Goal: Check status: Check status

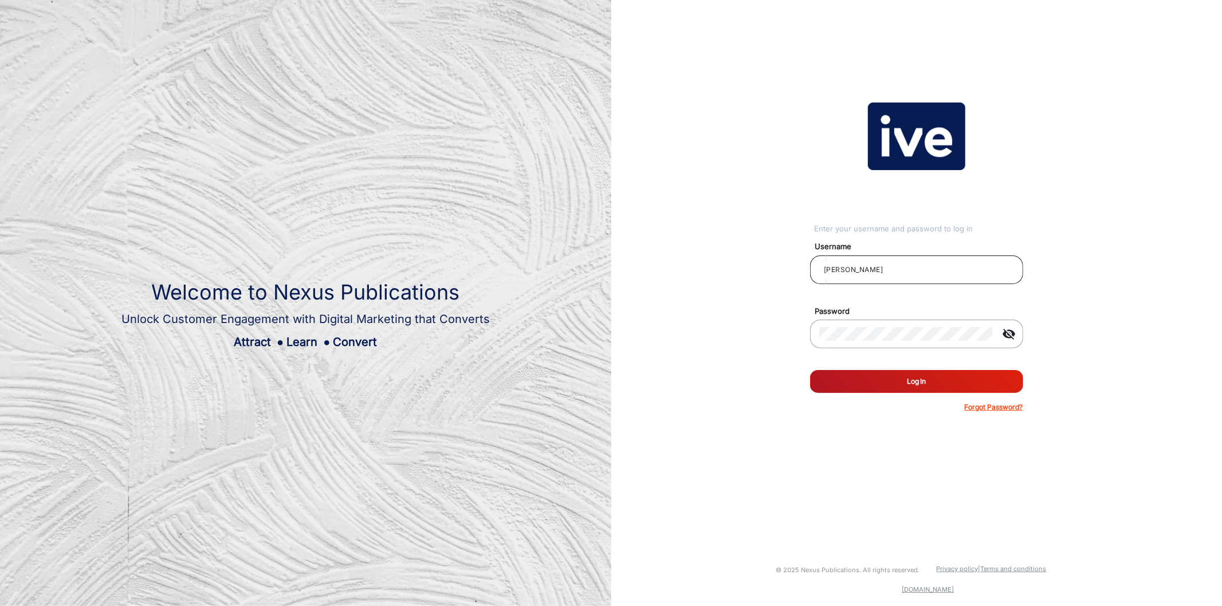
click at [947, 268] on input "[PERSON_NAME]" at bounding box center [916, 270] width 195 height 14
type input "CSTeam_Briefing Form"
click at [972, 381] on button "Log In" at bounding box center [916, 381] width 213 height 23
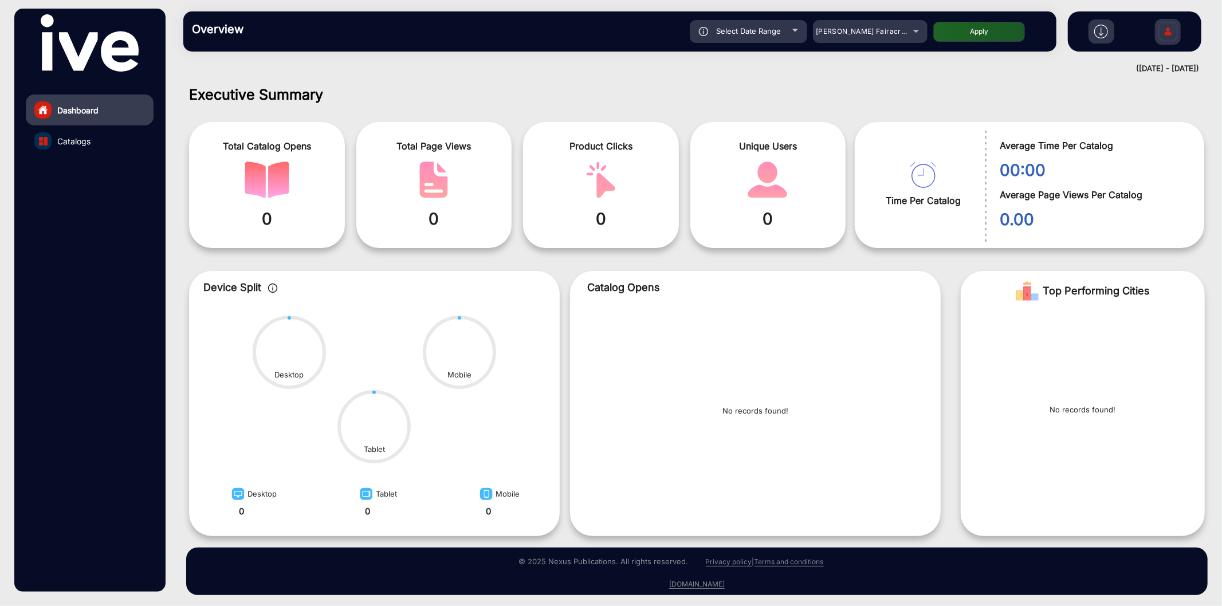
scroll to position [2, 0]
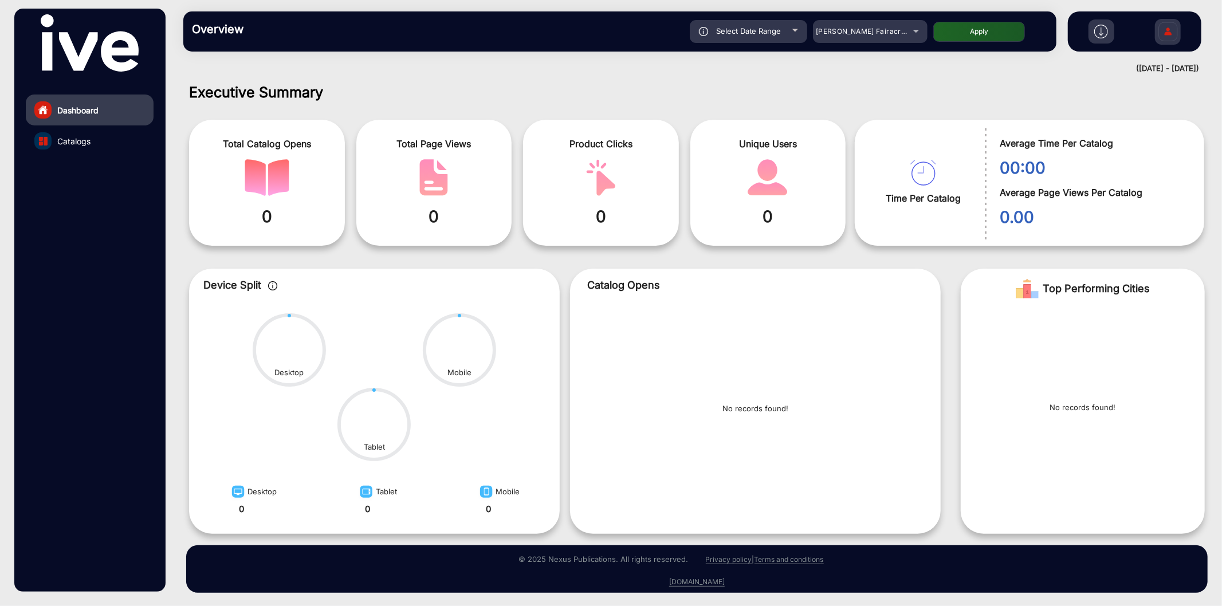
drag, startPoint x: 1153, startPoint y: 21, endPoint x: 1164, endPoint y: 23, distance: 11.1
click at [1099, 21] on div "falsefalse Hi, CSTeam_Briefing Form Change Password Log Out" at bounding box center [1134, 31] width 133 height 40
click at [1099, 26] on img at bounding box center [1168, 33] width 24 height 40
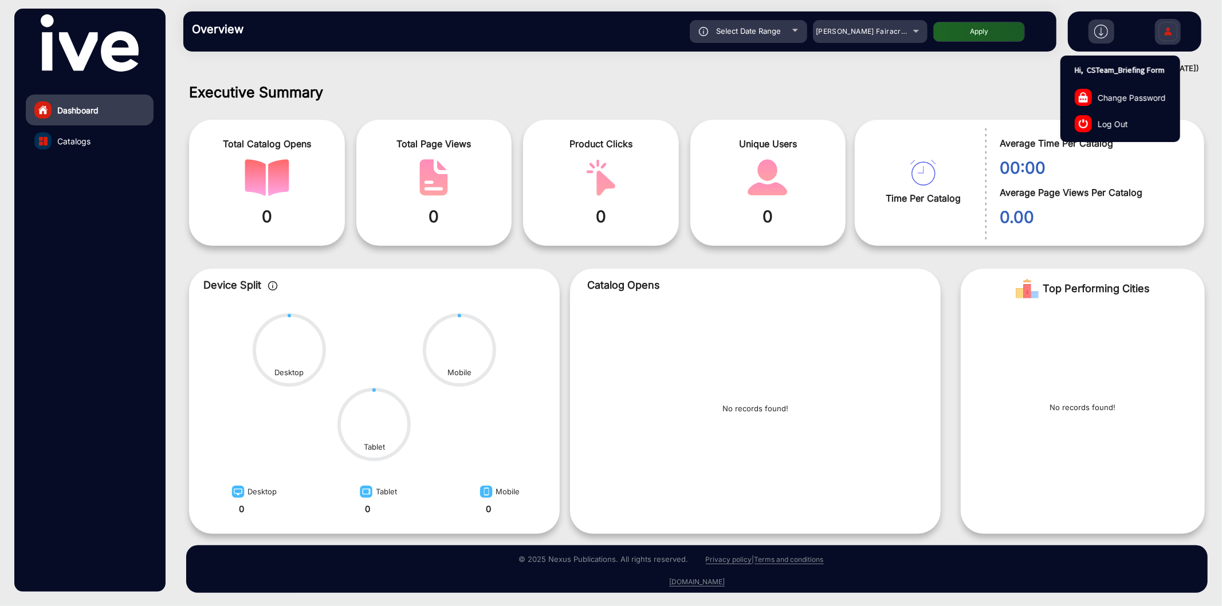
click at [1099, 125] on link "Log Out" at bounding box center [1120, 124] width 119 height 26
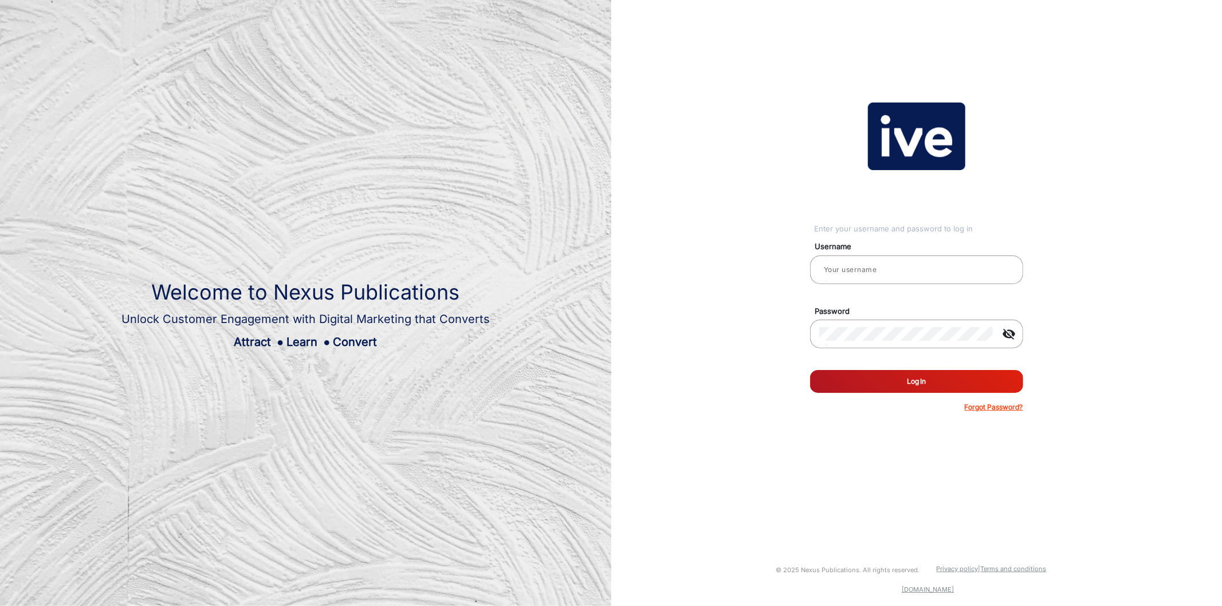
type input "CSTeam_Briefing Form"
click at [694, 209] on div "Enter your username and password to log in Username CSTeam_Briefing Form Passwo…" at bounding box center [917, 257] width 628 height 515
click at [917, 390] on button "Log In" at bounding box center [916, 381] width 213 height 23
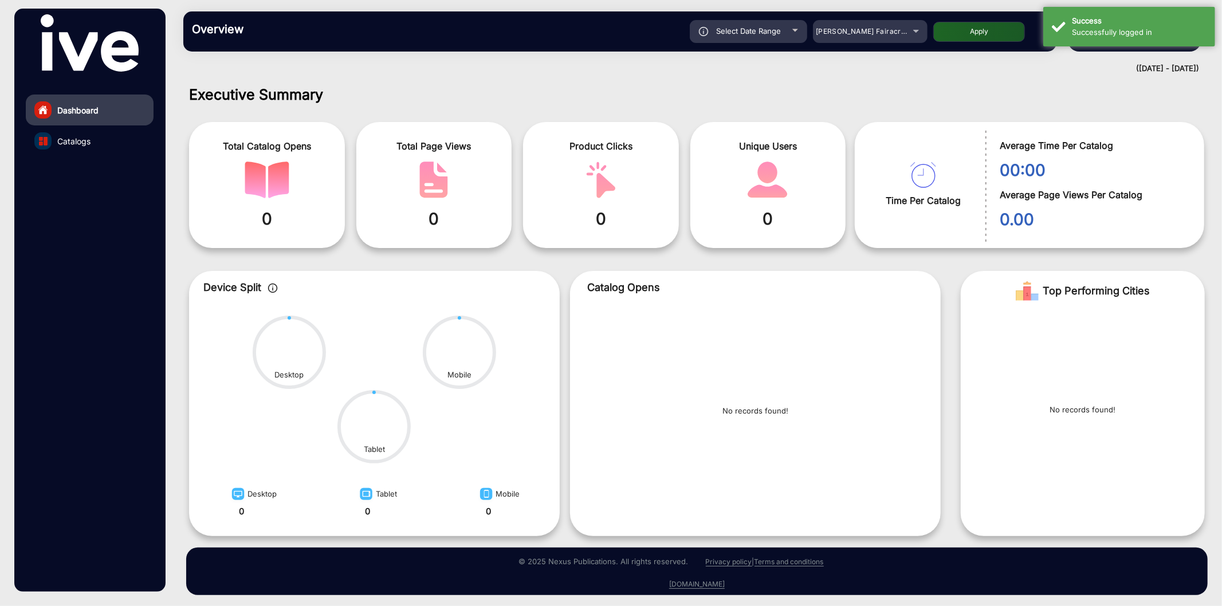
scroll to position [2, 0]
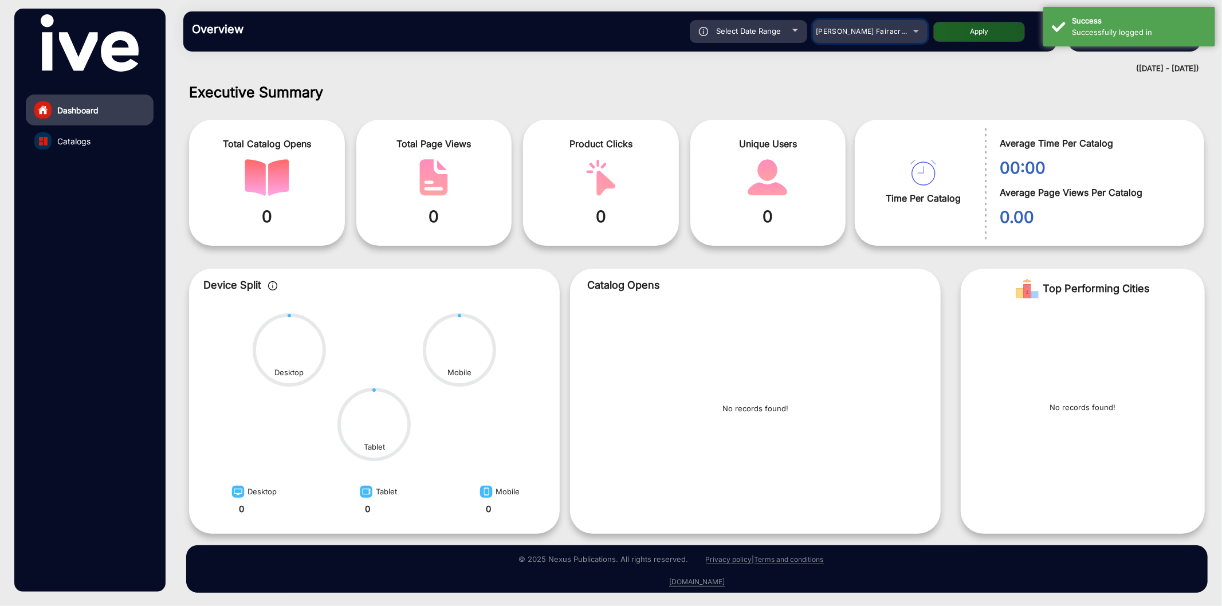
click at [919, 36] on div "[PERSON_NAME] Fairacre Farms" at bounding box center [870, 32] width 115 height 14
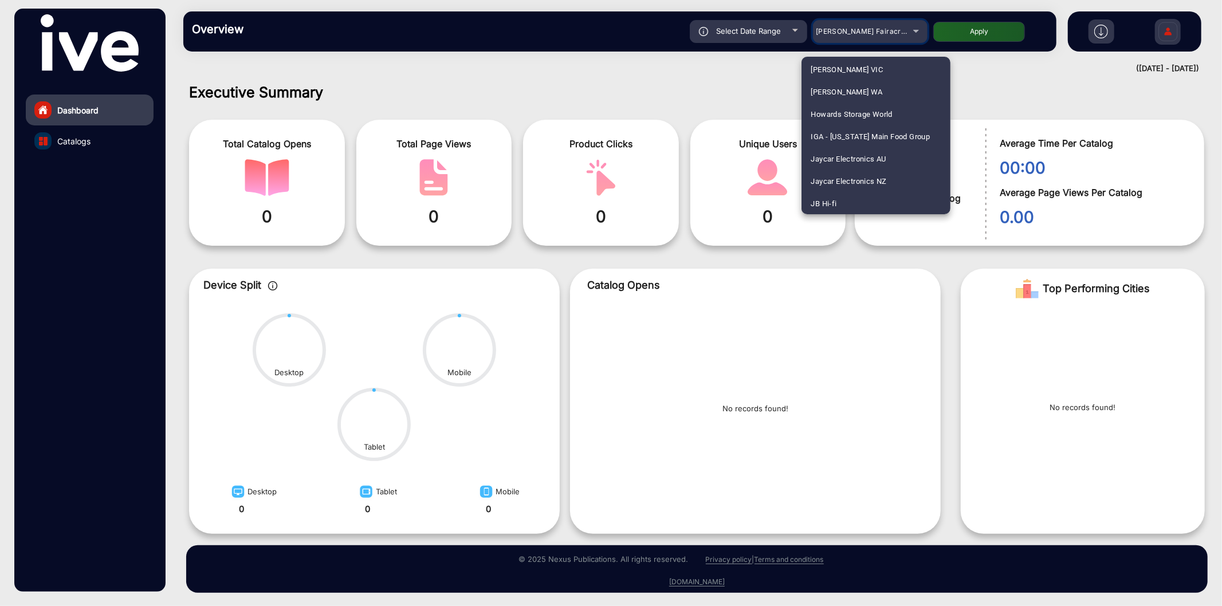
scroll to position [1856, 0]
click at [887, 90] on span "Howards Storage World" at bounding box center [852, 92] width 82 height 22
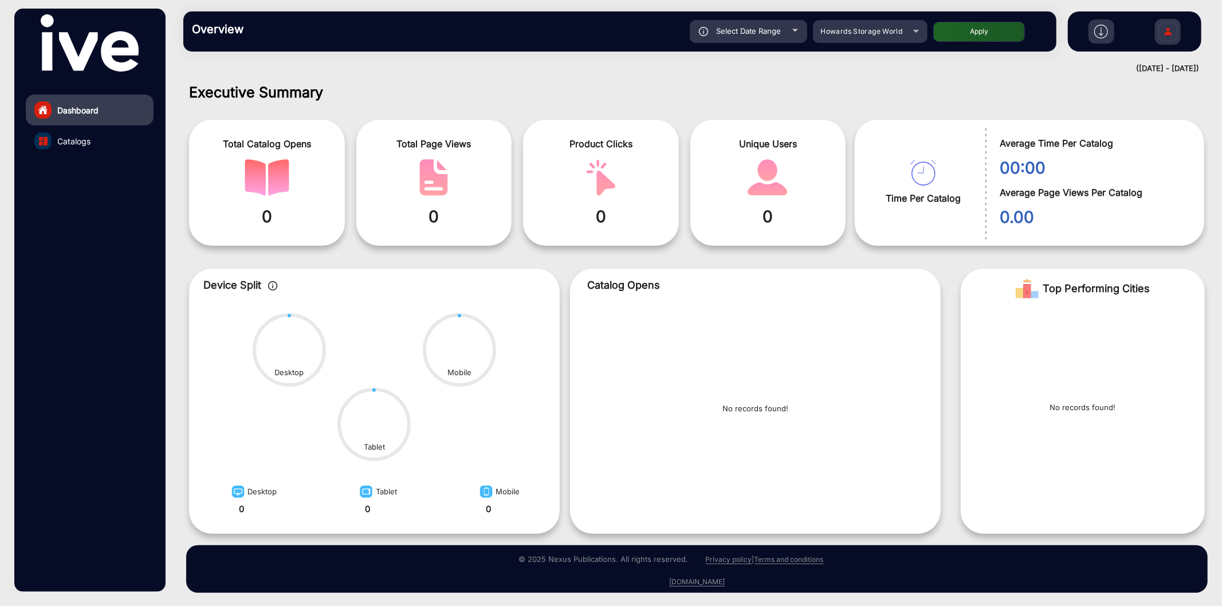
click at [792, 36] on div "Select Date Range" at bounding box center [748, 31] width 117 height 23
type input "[DATE]"
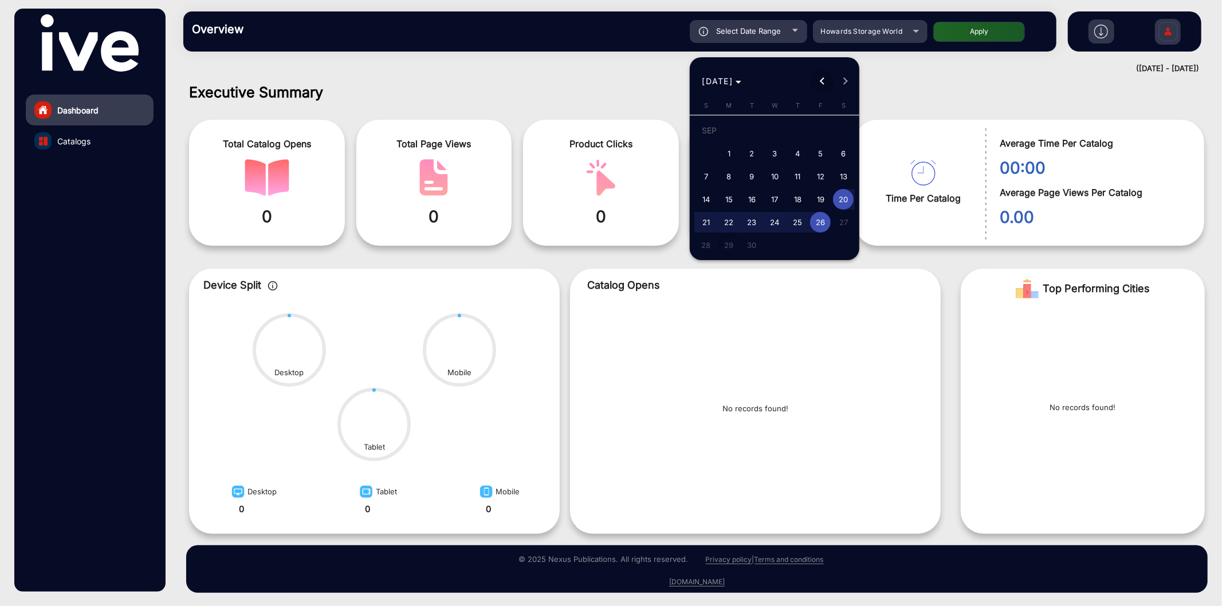
click at [819, 81] on button "Previous month" at bounding box center [822, 81] width 23 height 23
click at [763, 145] on button "2" at bounding box center [774, 153] width 23 height 23
type input "[DATE]"
click at [750, 156] on span "1" at bounding box center [751, 153] width 21 height 21
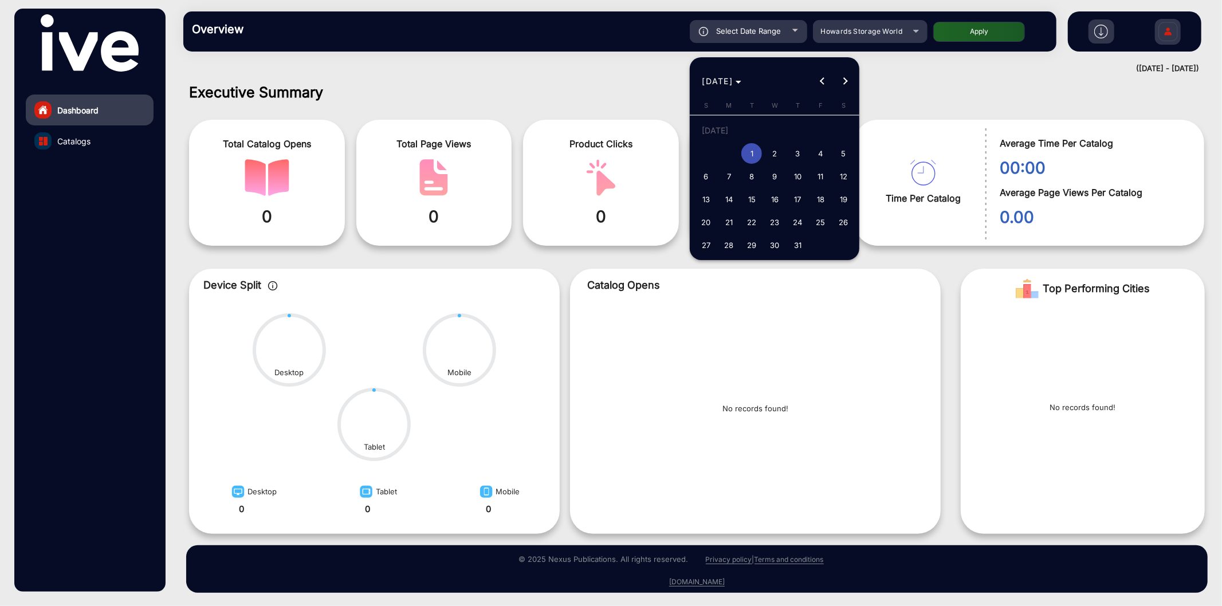
type input "[DATE]"
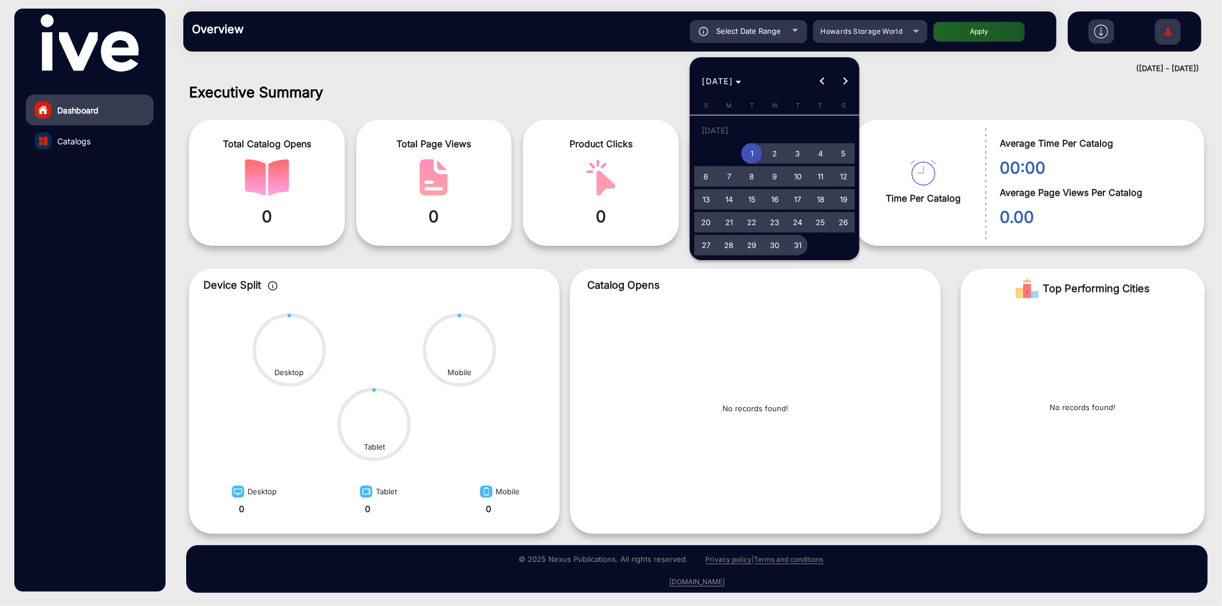
click at [805, 245] on span "31" at bounding box center [797, 245] width 21 height 21
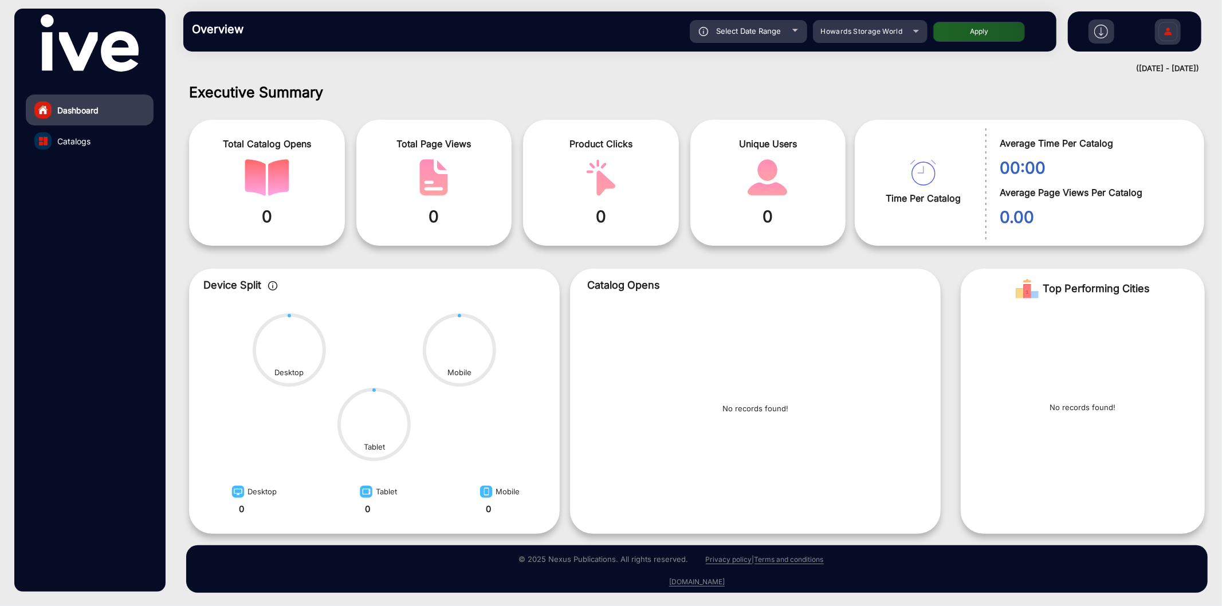
type input "[DATE]"
click at [968, 32] on button "Apply" at bounding box center [979, 32] width 92 height 20
type input "[DATE]"
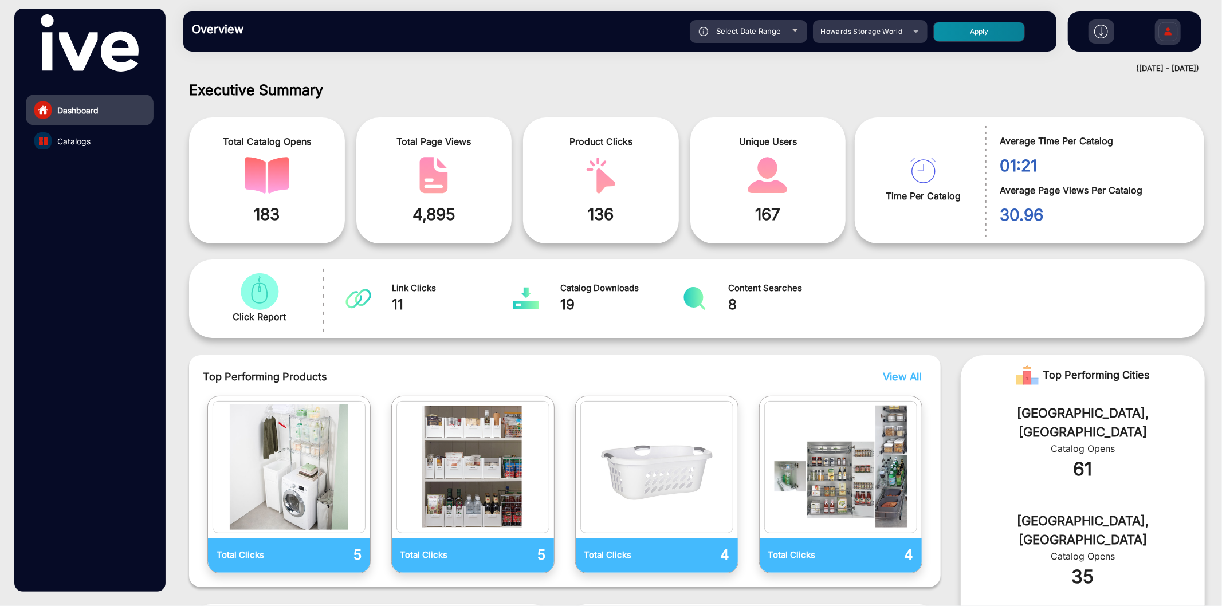
scroll to position [0, 0]
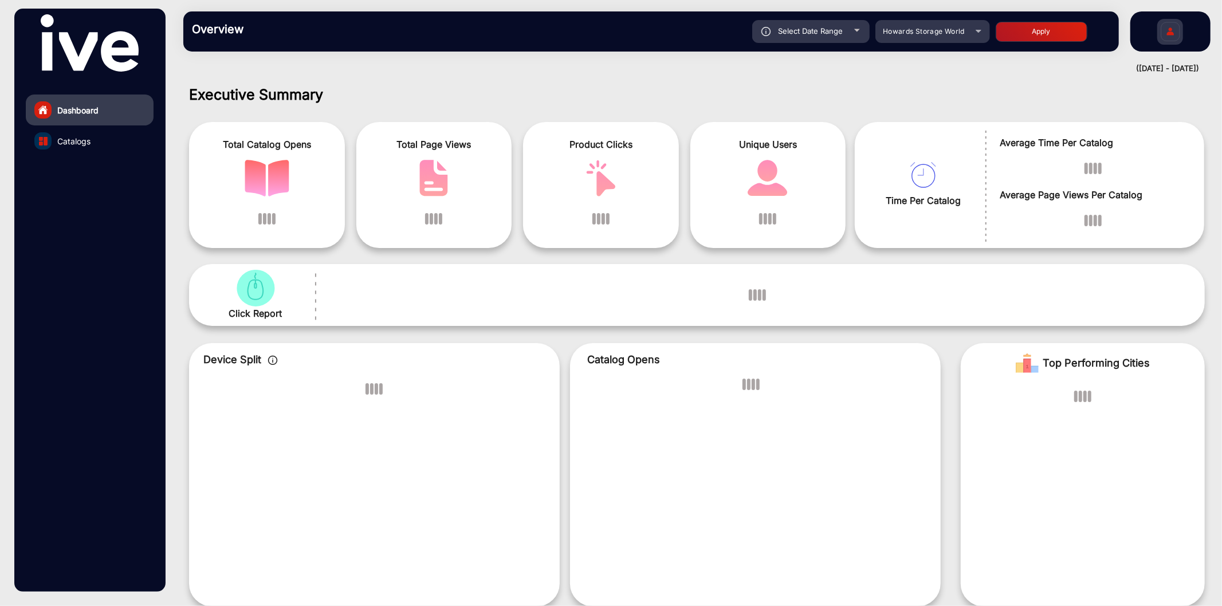
scroll to position [9, 0]
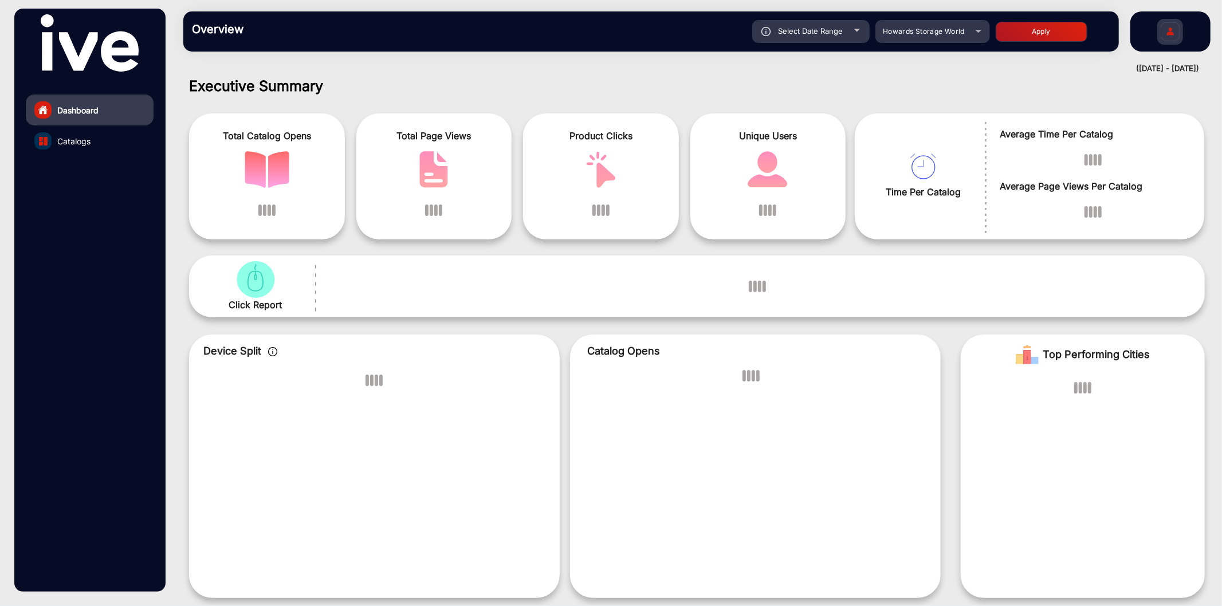
click at [866, 38] on div "Select Date Range" at bounding box center [810, 31] width 117 height 23
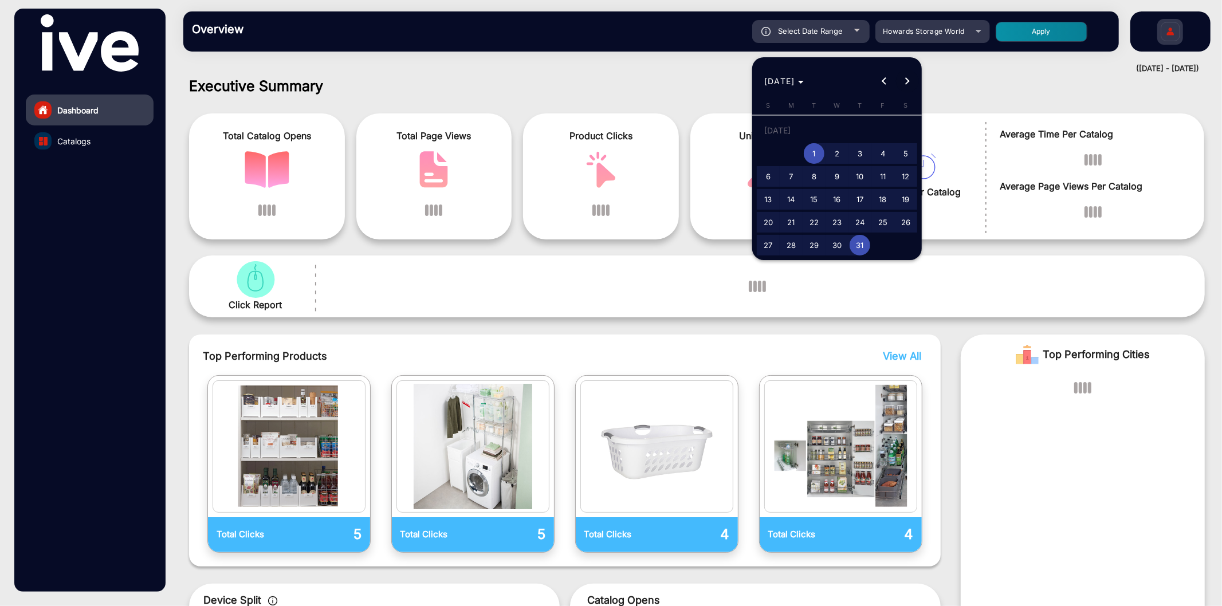
click at [897, 80] on span "Next month" at bounding box center [907, 81] width 23 height 23
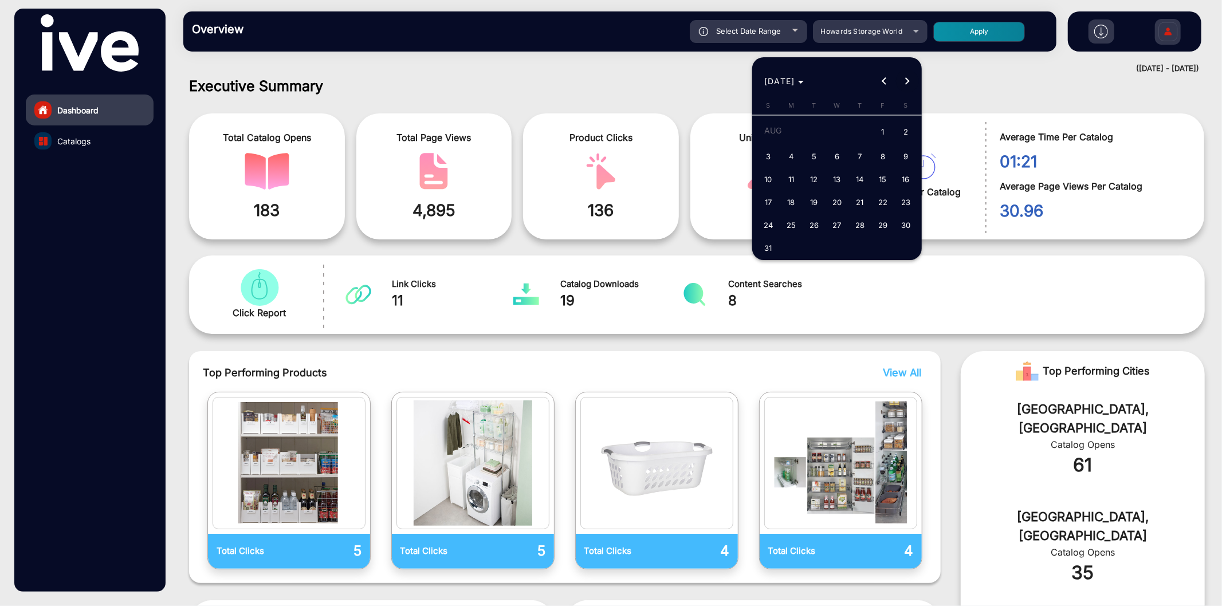
click at [898, 77] on span "Next month" at bounding box center [907, 81] width 23 height 23
click at [797, 155] on span "1" at bounding box center [791, 153] width 21 height 21
type input "9/1/2025"
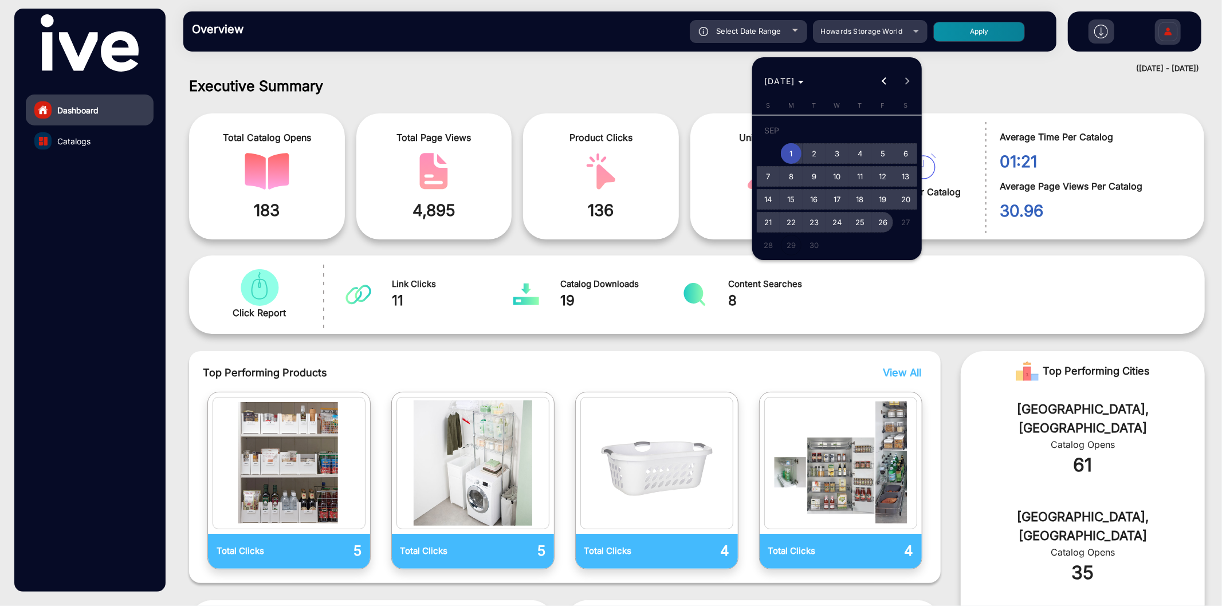
click at [886, 218] on span "26" at bounding box center [882, 222] width 21 height 21
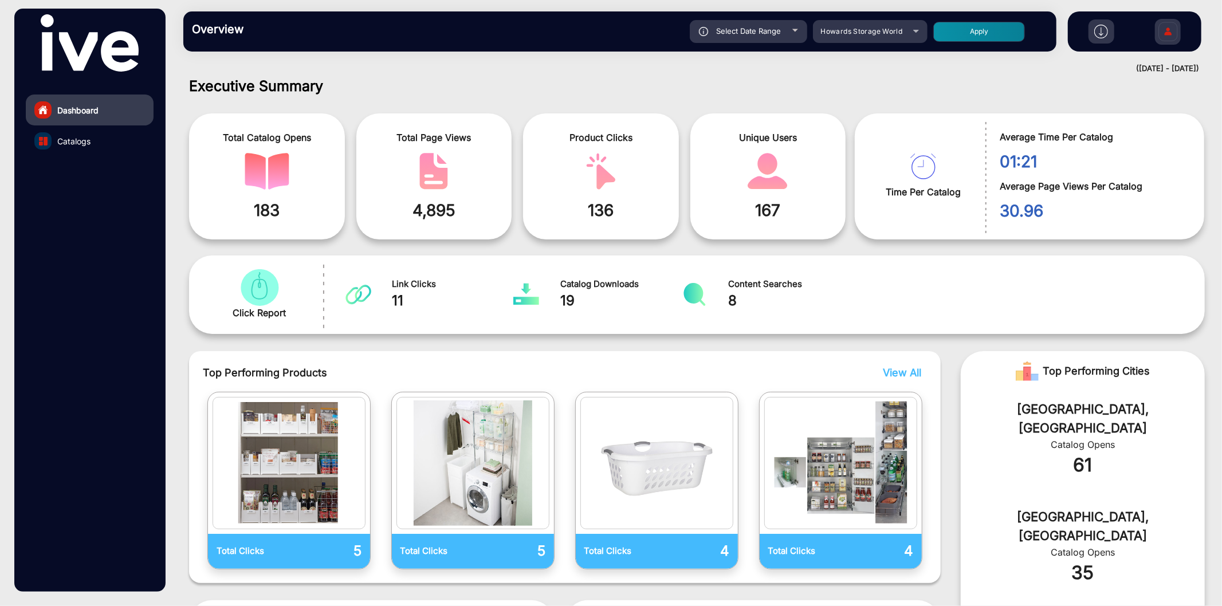
type input "[DATE]"
click at [970, 37] on button "Apply" at bounding box center [979, 32] width 92 height 20
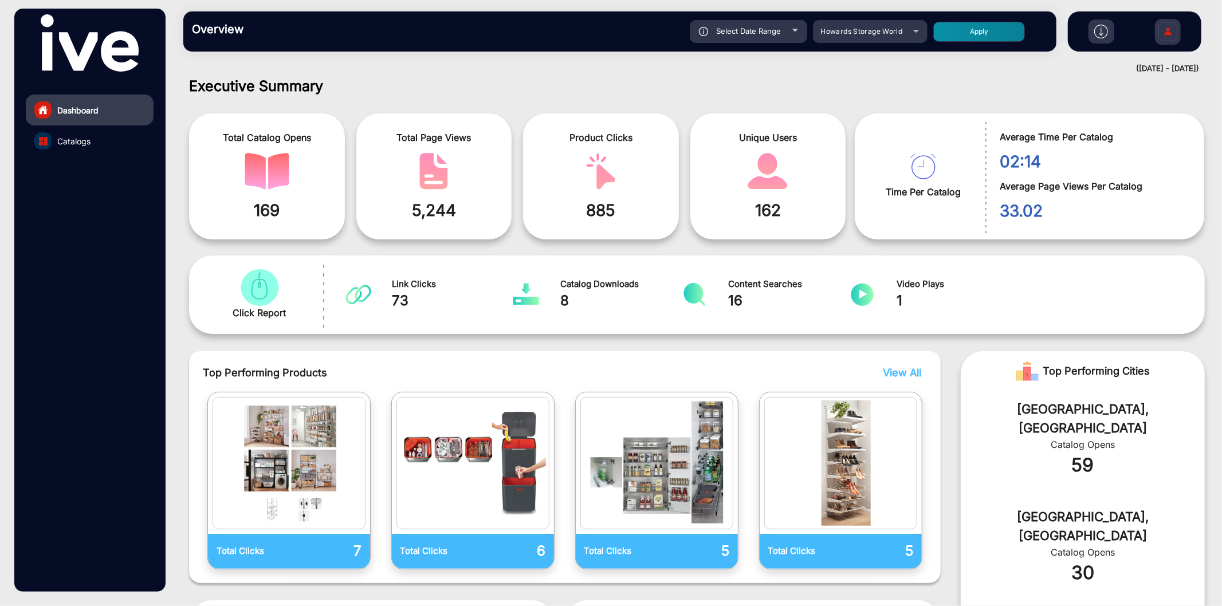
click at [782, 27] on div "Select Date Range" at bounding box center [748, 31] width 117 height 23
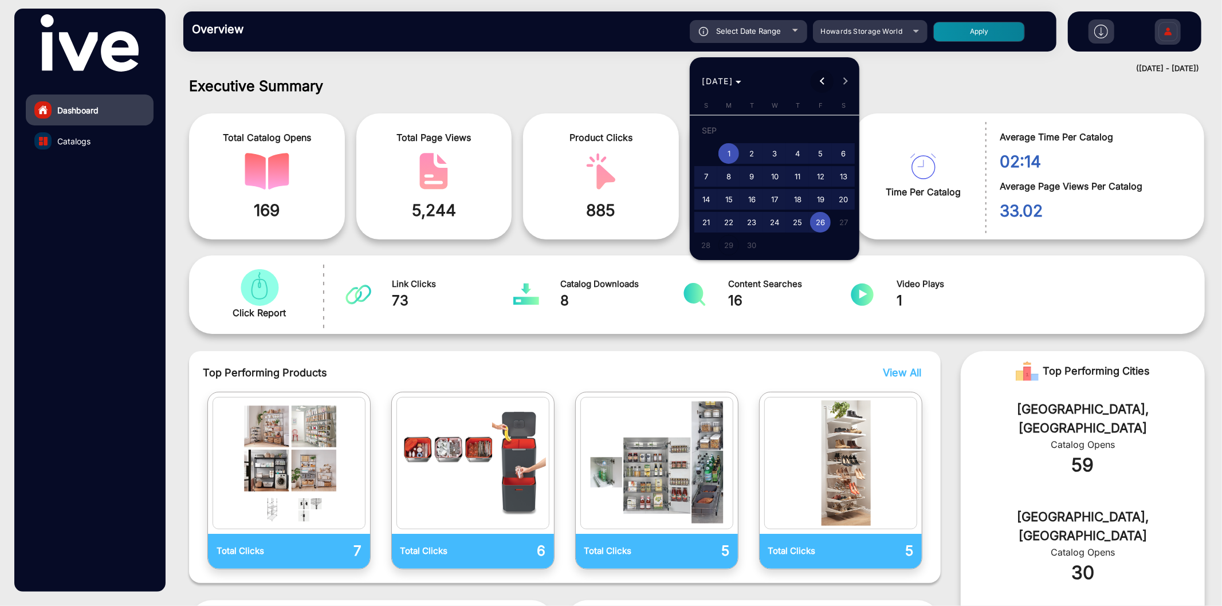
click at [827, 73] on span "Previous month" at bounding box center [822, 81] width 23 height 23
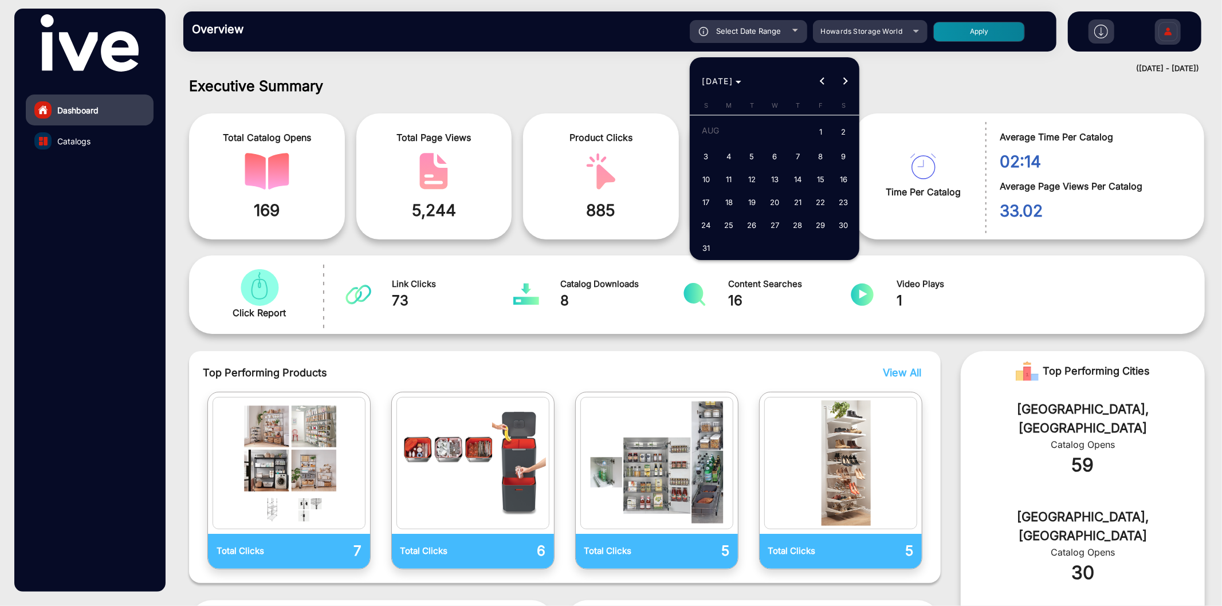
click at [822, 128] on span "1" at bounding box center [820, 132] width 21 height 23
type input "8/1/2025"
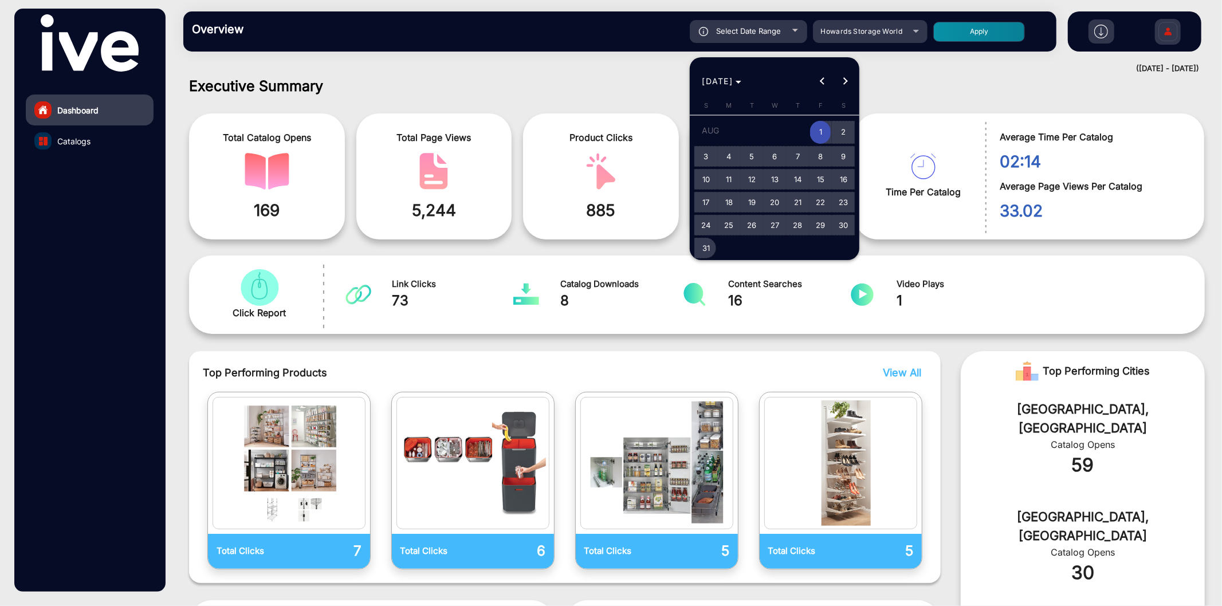
click at [701, 252] on span "31" at bounding box center [705, 248] width 21 height 21
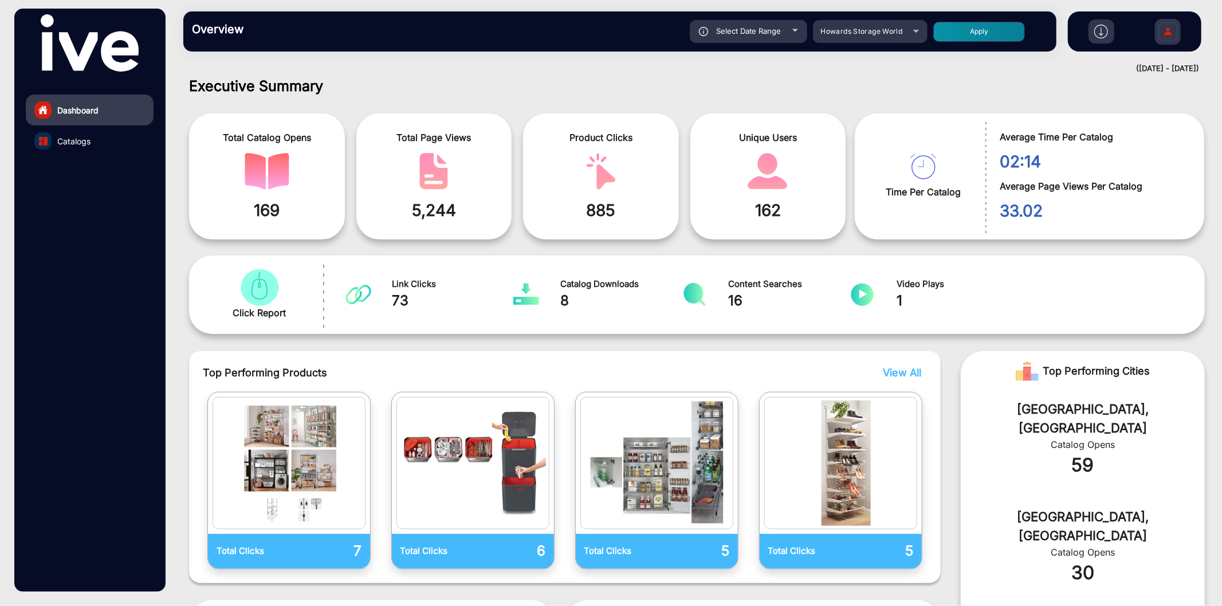
type input "8/31/2025"
click at [959, 30] on button "Apply" at bounding box center [979, 32] width 92 height 20
